Goal: Information Seeking & Learning: Learn about a topic

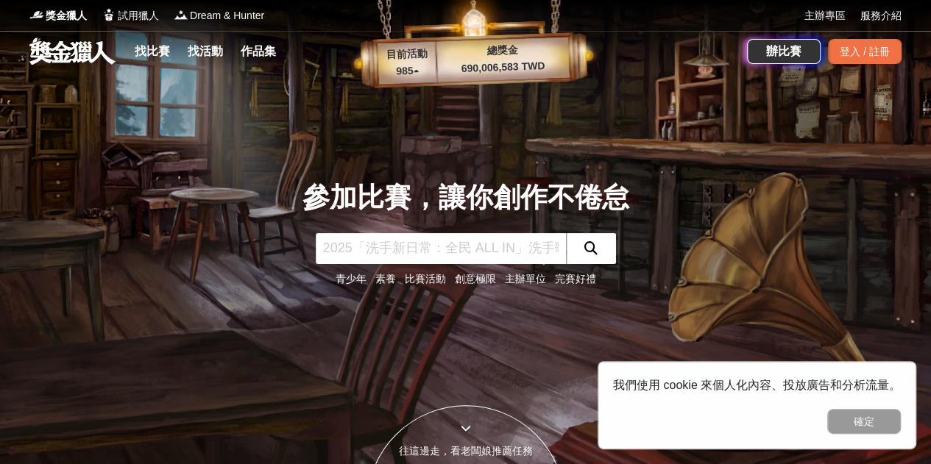
click at [160, 52] on link "找比賽" at bounding box center [152, 51] width 47 height 21
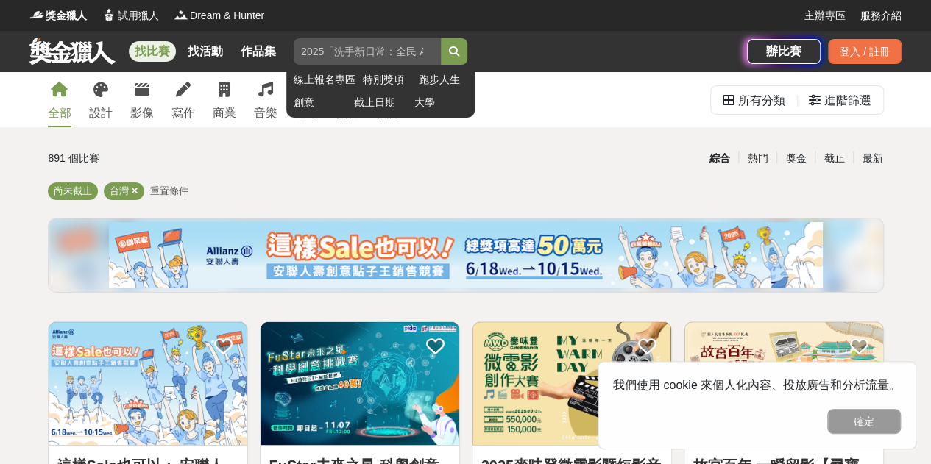
click at [387, 54] on input "search" at bounding box center [367, 51] width 147 height 26
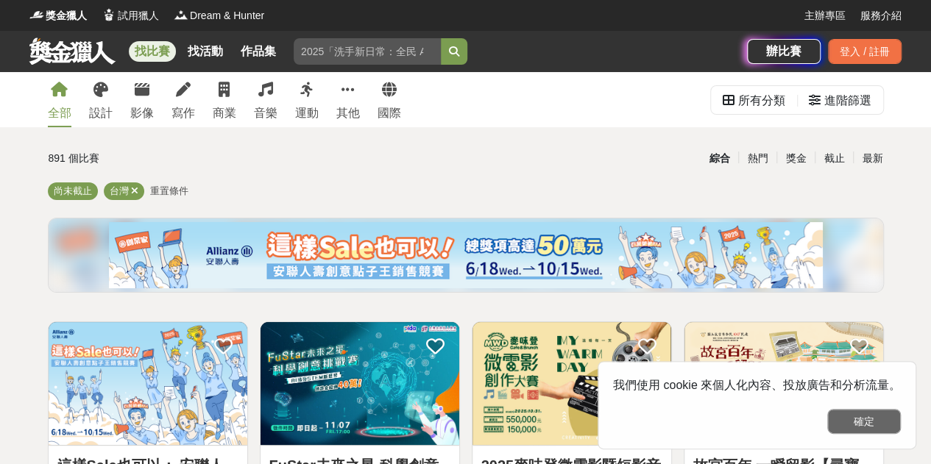
click at [859, 427] on button "確定" at bounding box center [864, 421] width 74 height 25
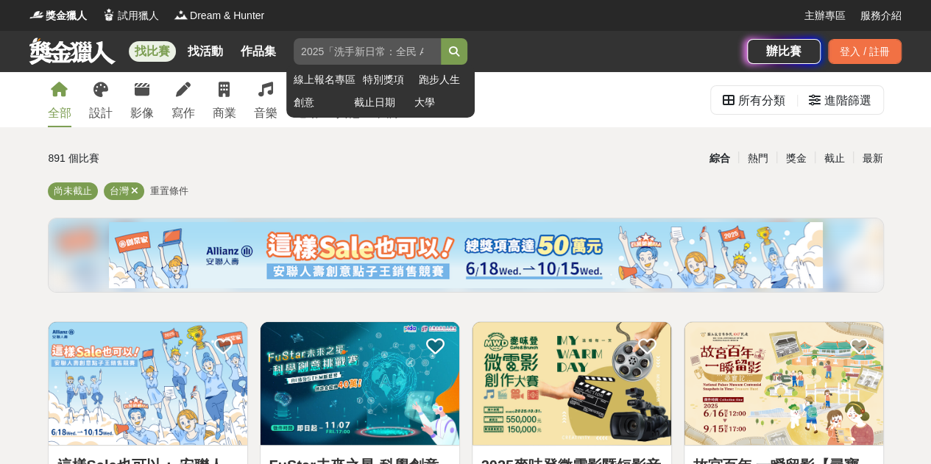
click at [359, 45] on input "search" at bounding box center [367, 51] width 147 height 26
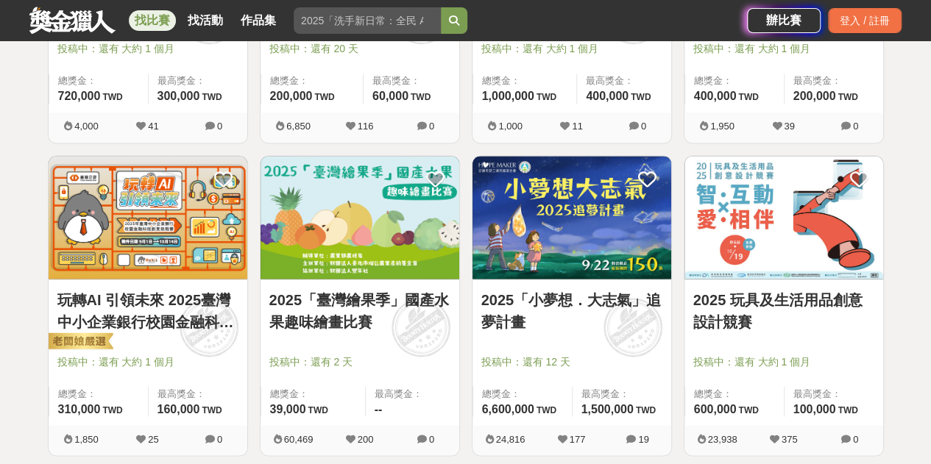
scroll to position [1177, 0]
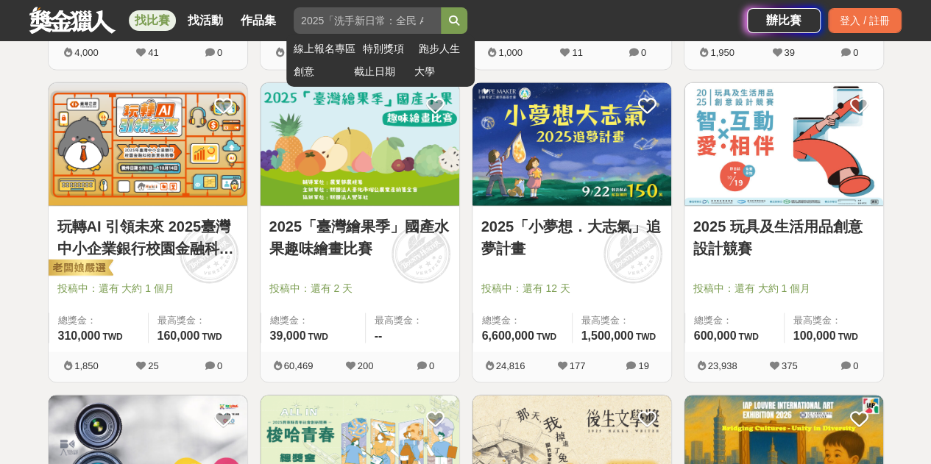
click at [333, 27] on input "search" at bounding box center [367, 20] width 147 height 26
type input "資料"
click at [441, 7] on button "submit" at bounding box center [454, 20] width 26 height 26
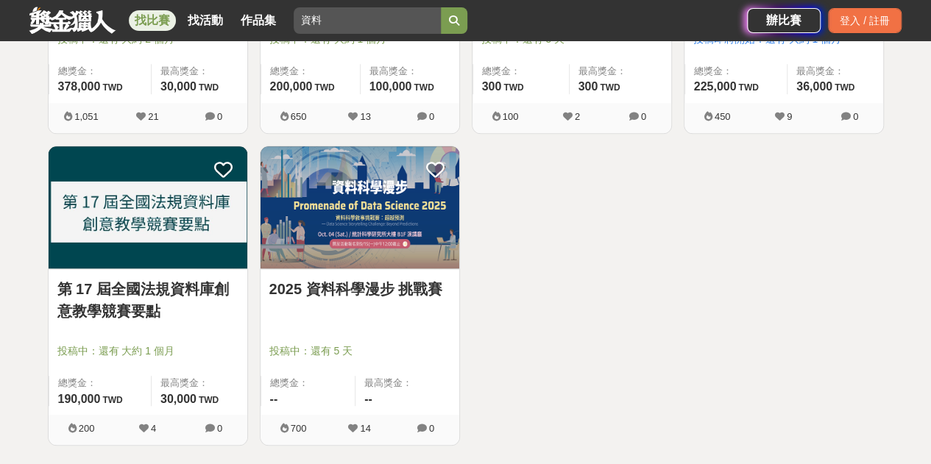
scroll to position [589, 0]
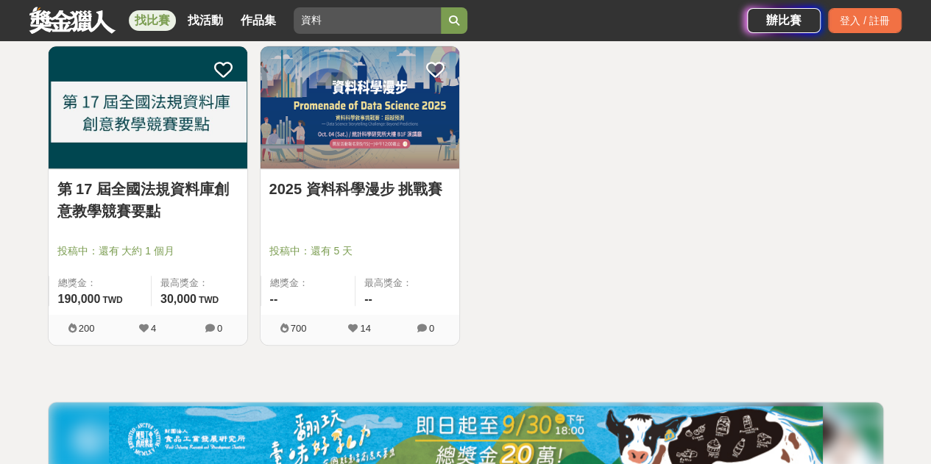
click at [357, 171] on div "2025 資料科學漫步 挑戰賽 投稿中：還有 5 天 總獎金： -- 最高獎金： --" at bounding box center [359, 242] width 199 height 146
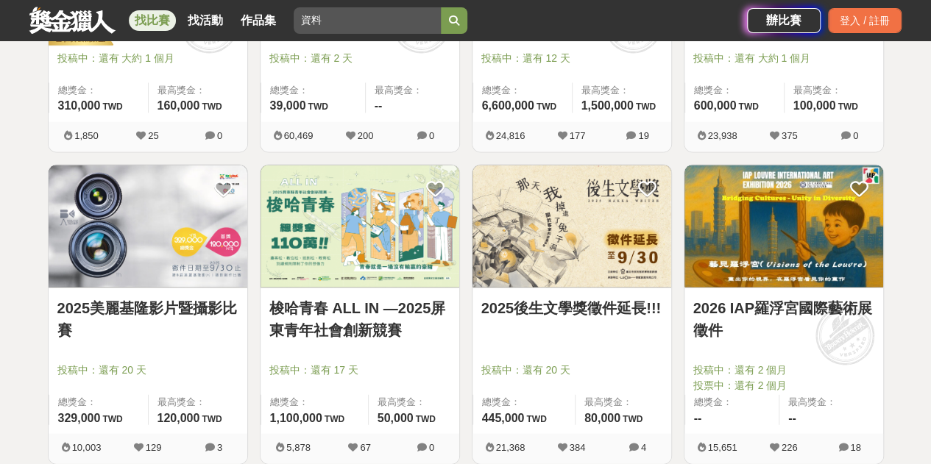
scroll to position [1775, 0]
